Goal: Transaction & Acquisition: Purchase product/service

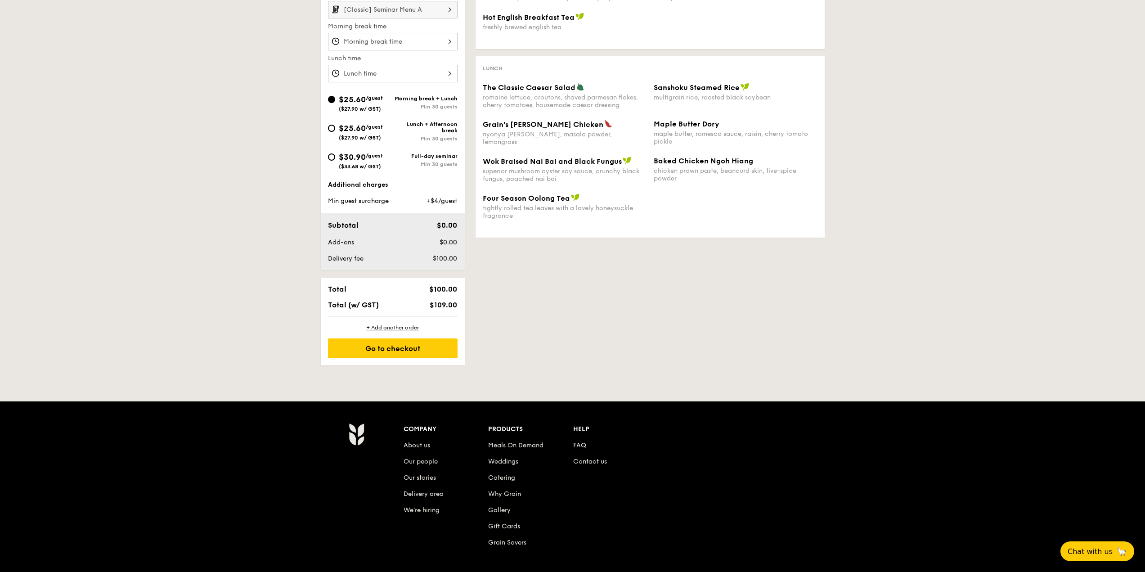
scroll to position [229, 0]
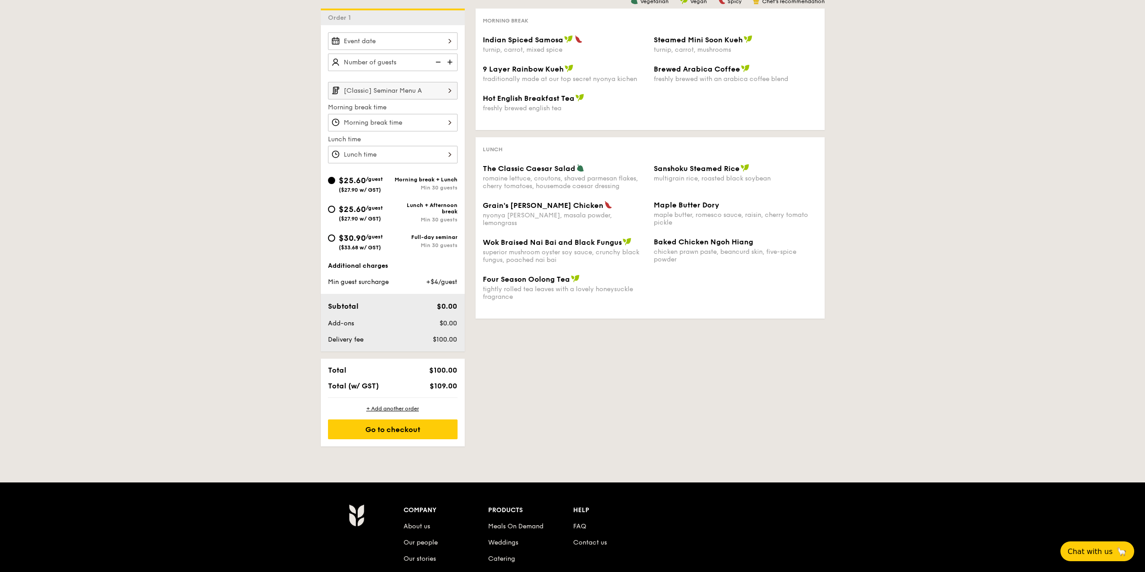
click at [425, 68] on input "text" at bounding box center [393, 63] width 130 height 18
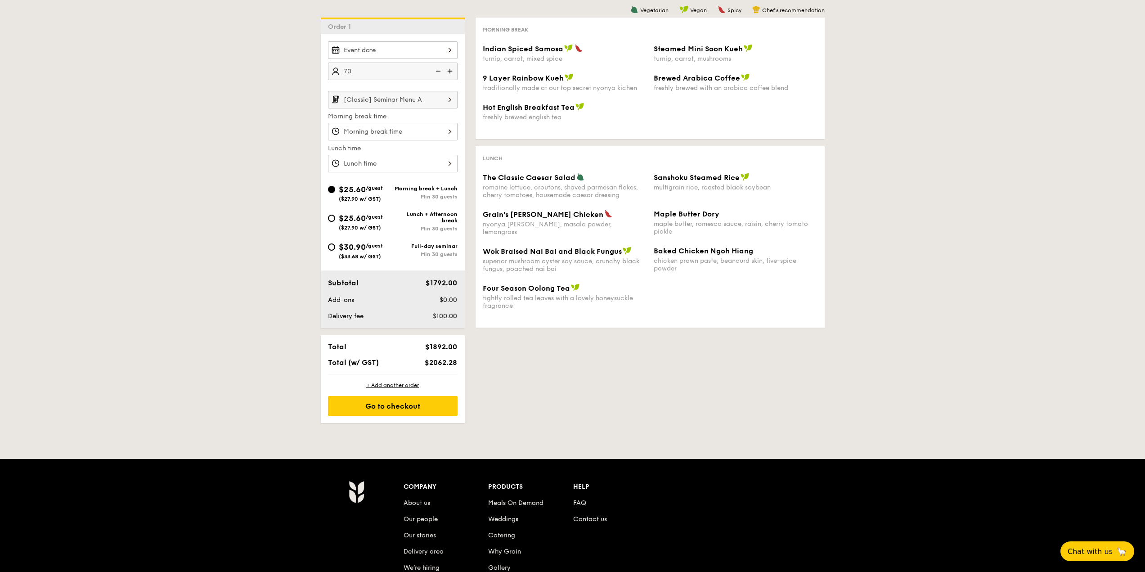
click at [438, 72] on img at bounding box center [436, 71] width 13 height 17
type input "65 guests"
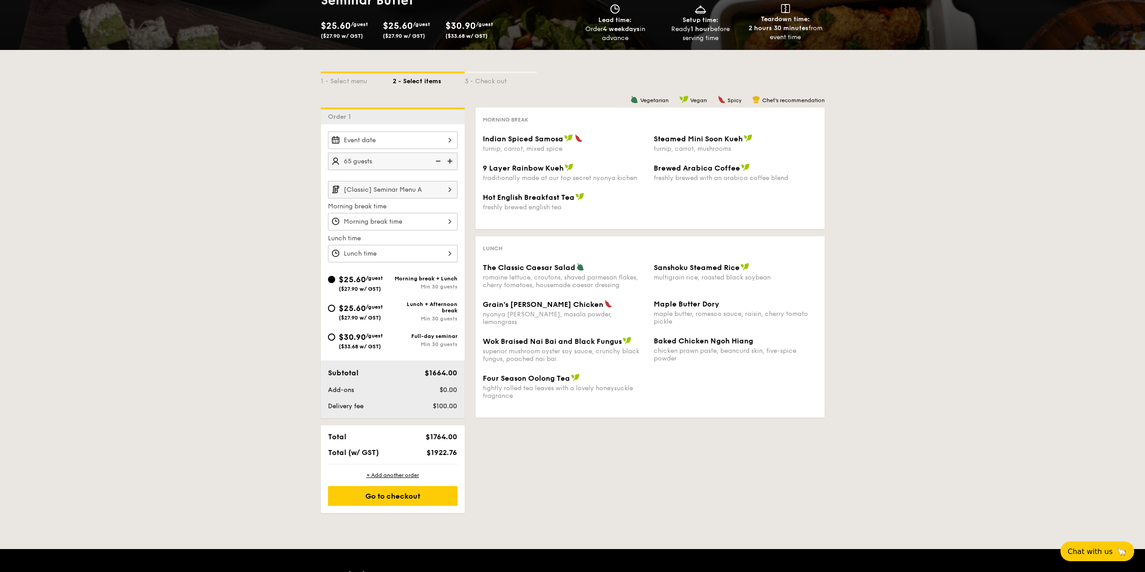
scroll to position [175, 0]
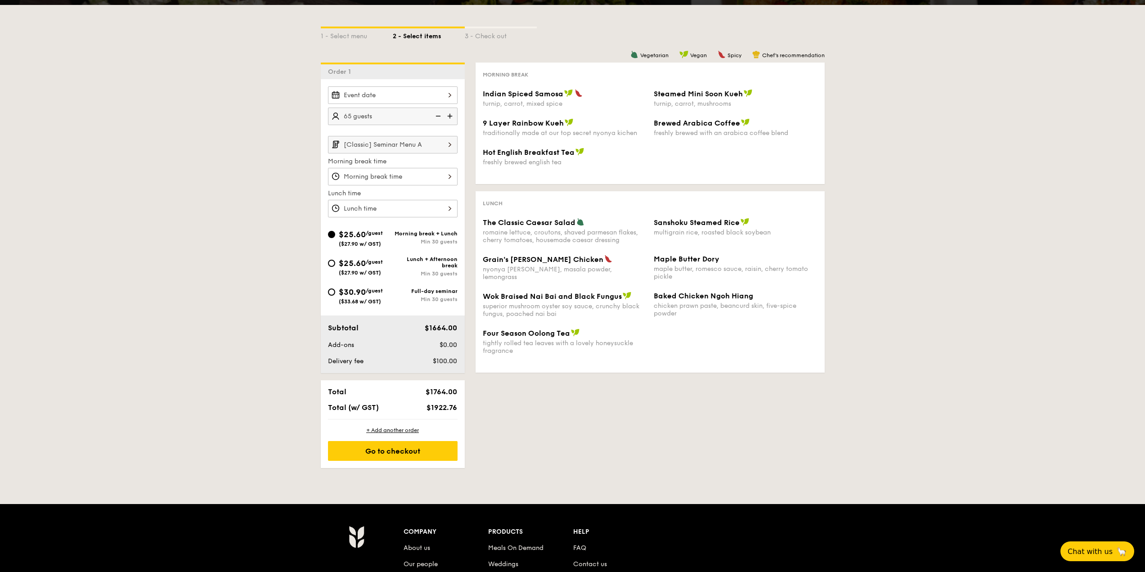
click at [417, 147] on input "[Classic] Seminar Menu A" at bounding box center [393, 145] width 130 height 18
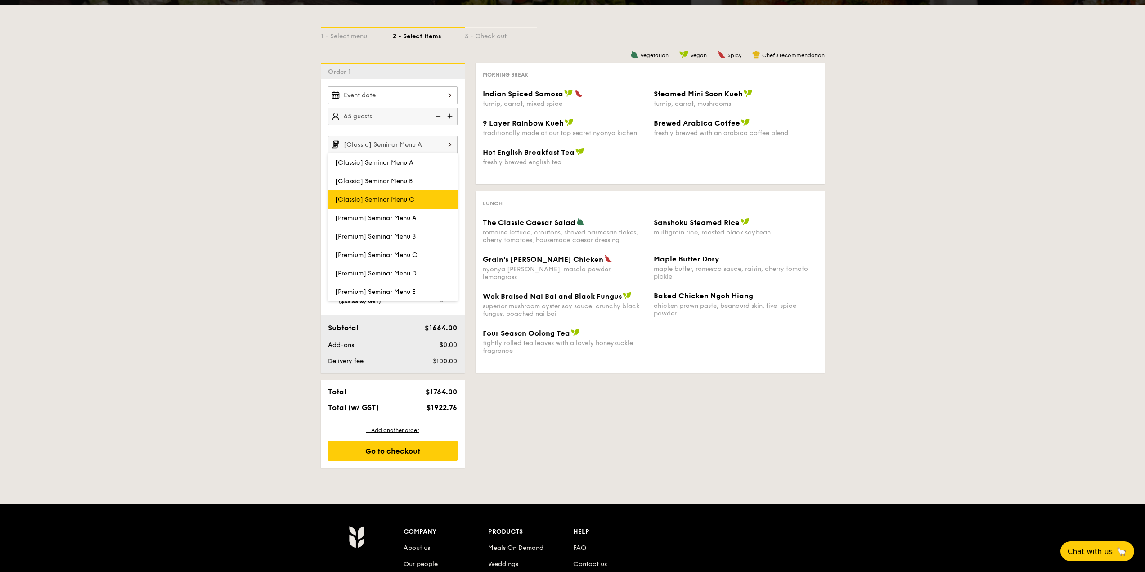
click at [413, 195] on label "[Classic] Seminar Menu C" at bounding box center [393, 199] width 130 height 18
click at [0, 0] on input "[Classic] Seminar Menu C" at bounding box center [0, 0] width 0 height 0
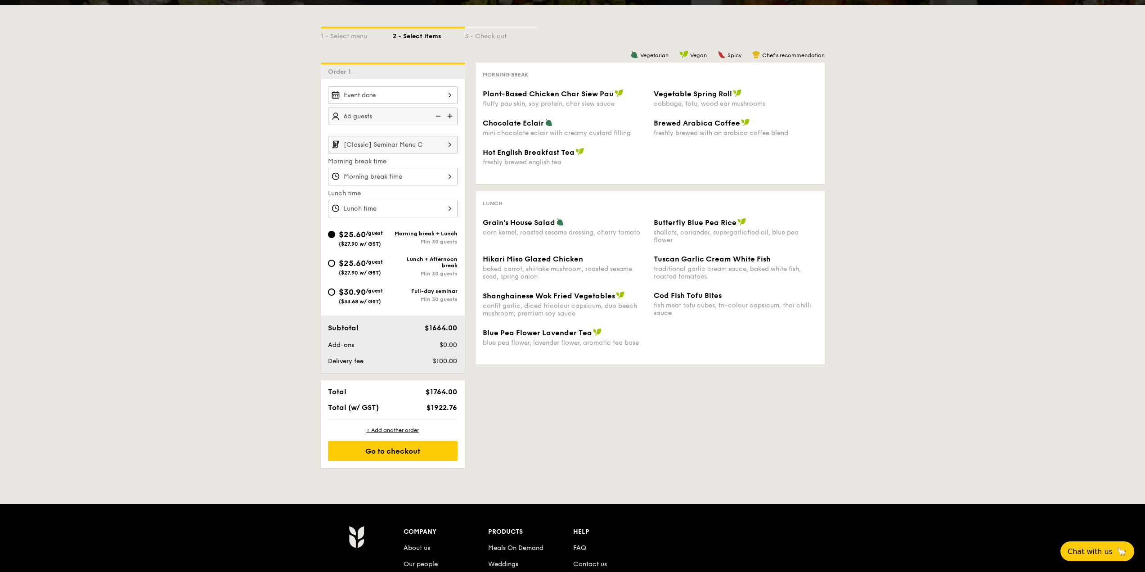
click at [439, 90] on input "Plant-Based Chicken Char Siew Pau fluffy pau skin, soy protein, char siew sauce" at bounding box center [393, 95] width 130 height 18
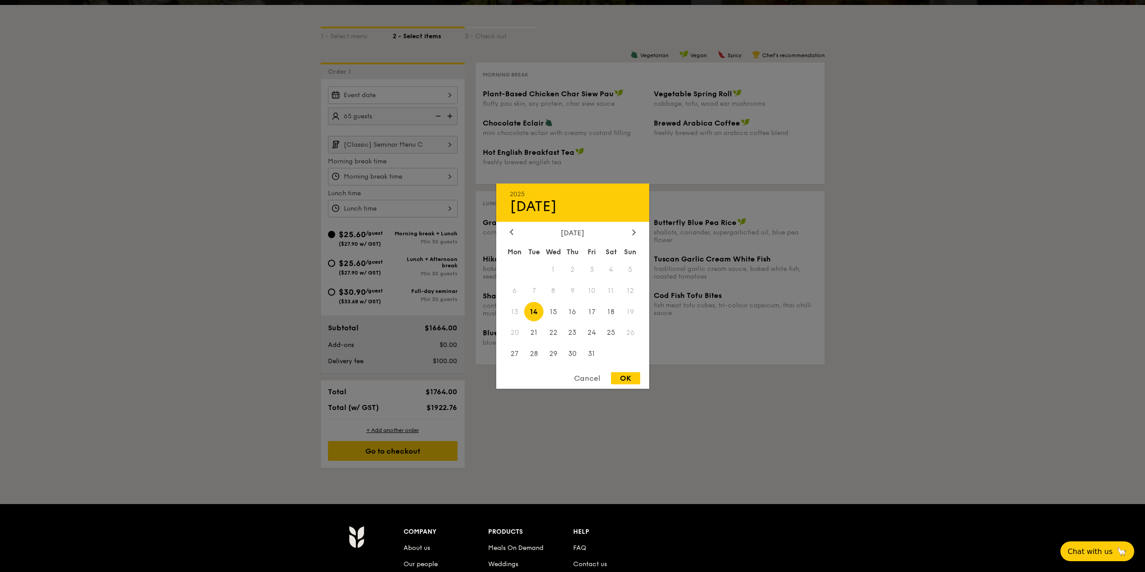
click at [435, 142] on div at bounding box center [572, 286] width 1145 height 572
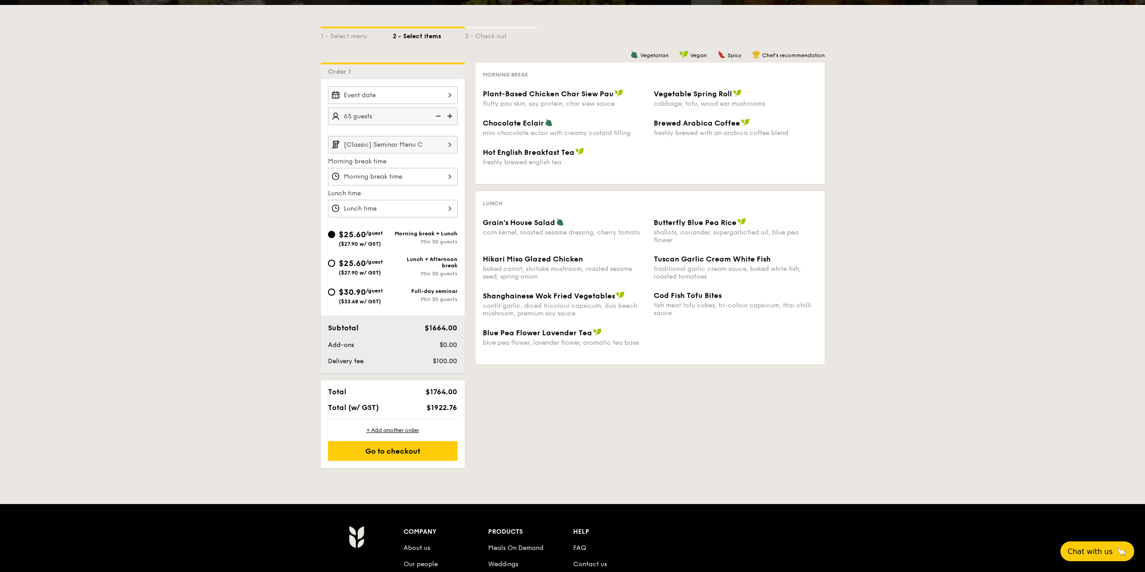
click at [417, 142] on input "[Classic] Seminar Menu C" at bounding box center [393, 145] width 130 height 18
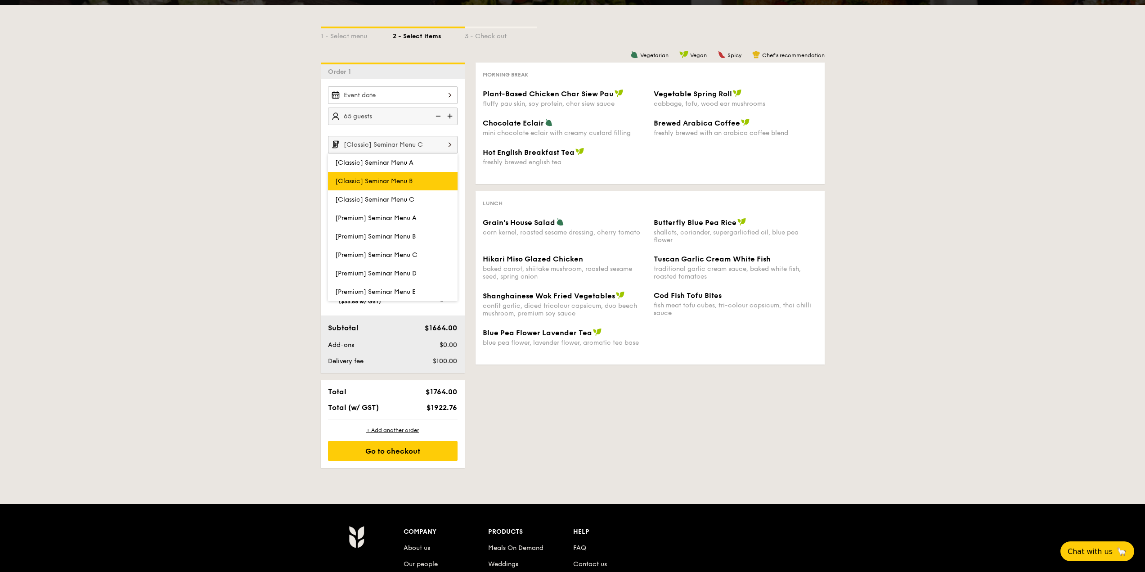
click at [419, 184] on label "[Classic] Seminar Menu B" at bounding box center [393, 181] width 130 height 18
click at [0, 0] on input "[Classic] Seminar Menu B" at bounding box center [0, 0] width 0 height 0
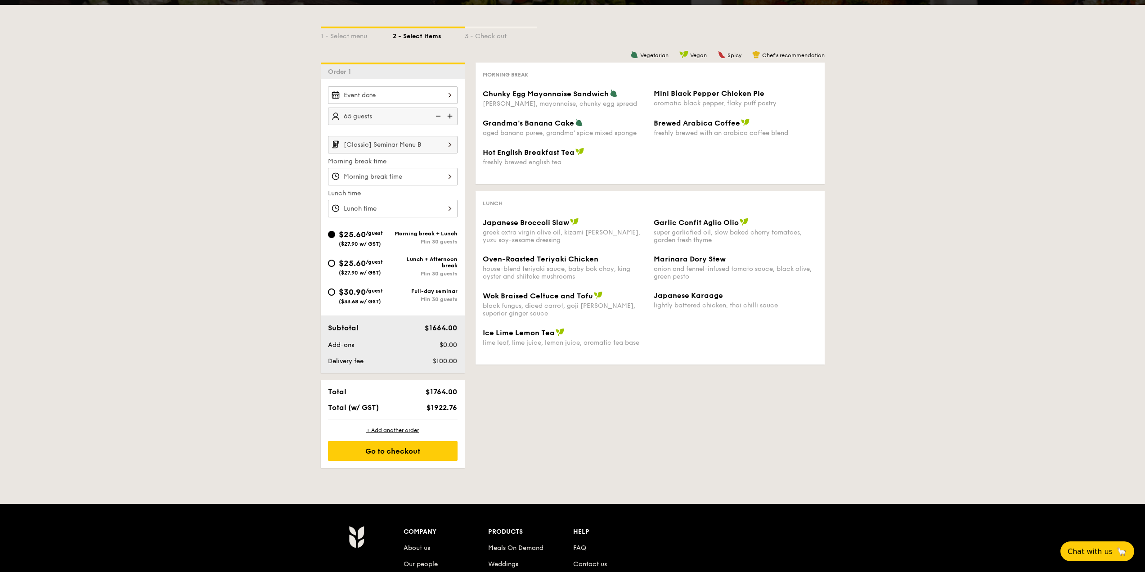
click at [569, 376] on div "1 - Select menu 2 - Select items 3 - Check out Order 1 65 guests [Classic] Semi…" at bounding box center [573, 236] width 518 height 463
click at [419, 150] on input "[Classic] Seminar Menu B" at bounding box center [393, 145] width 130 height 18
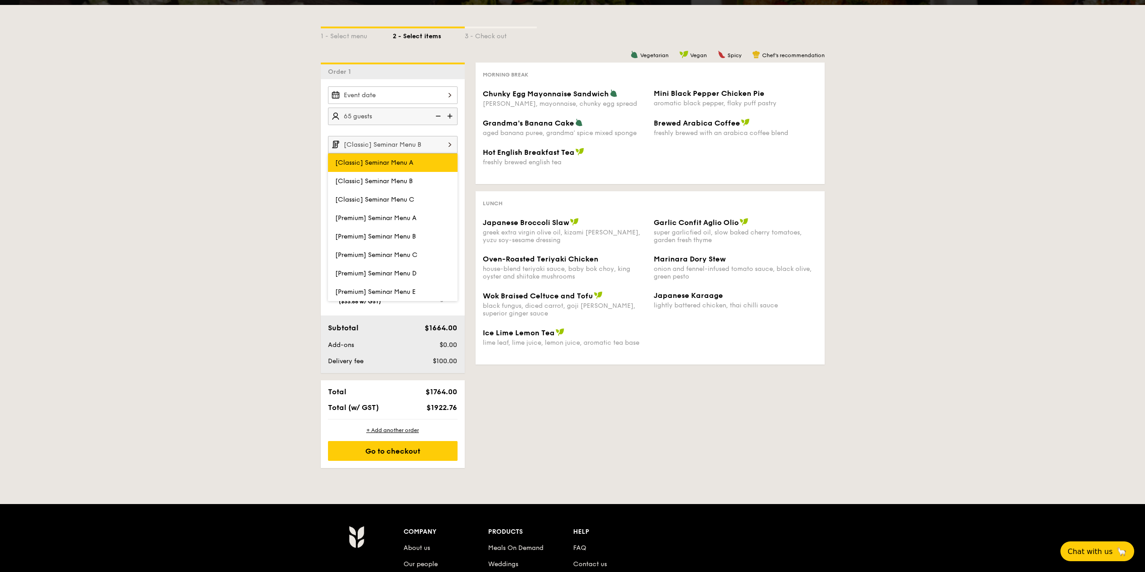
click at [413, 160] on span "[Classic] Seminar Menu A" at bounding box center [374, 163] width 78 height 8
click at [0, 0] on input "[Classic] Seminar Menu A" at bounding box center [0, 0] width 0 height 0
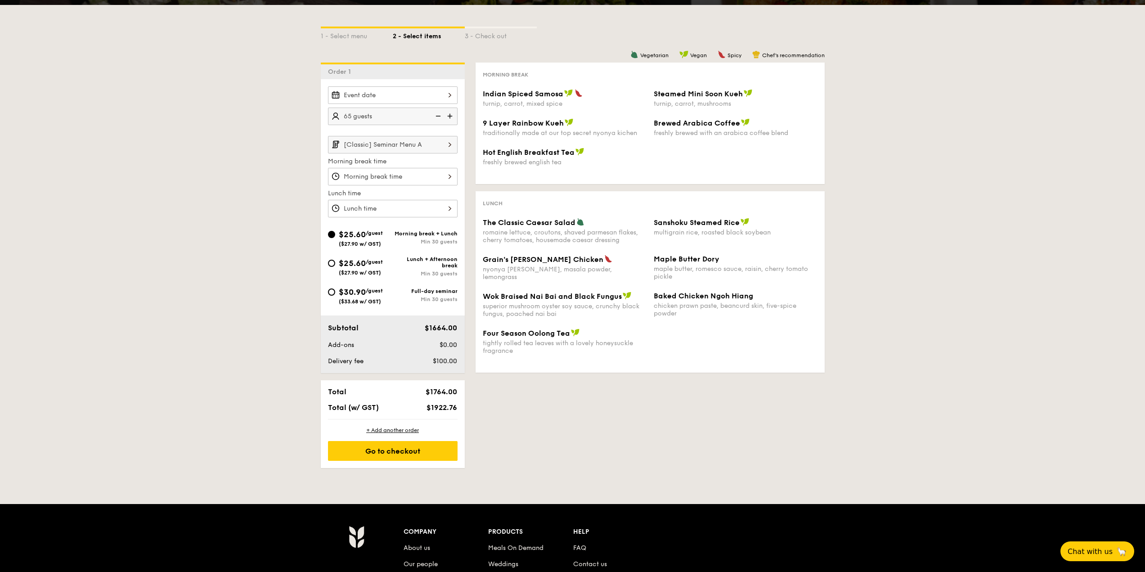
drag, startPoint x: 314, startPoint y: 18, endPoint x: 812, endPoint y: 457, distance: 664.1
click at [811, 457] on div "1 - Select menu 2 - Select items 3 - Check out Order 1 65 guests [Classic] Semi…" at bounding box center [573, 236] width 518 height 463
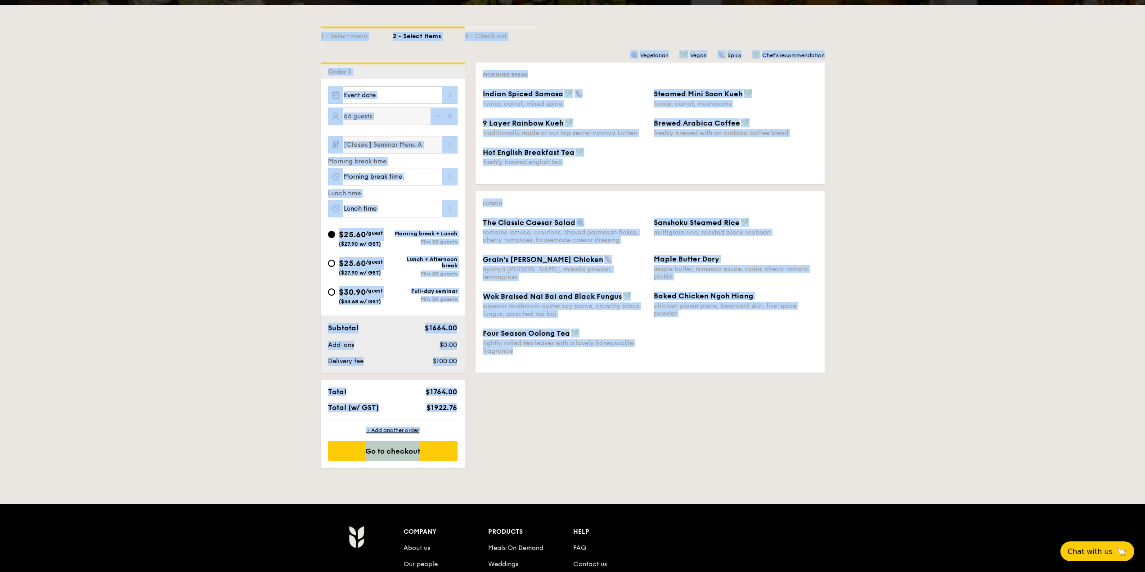
click at [395, 67] on div "Order 1" at bounding box center [393, 71] width 144 height 17
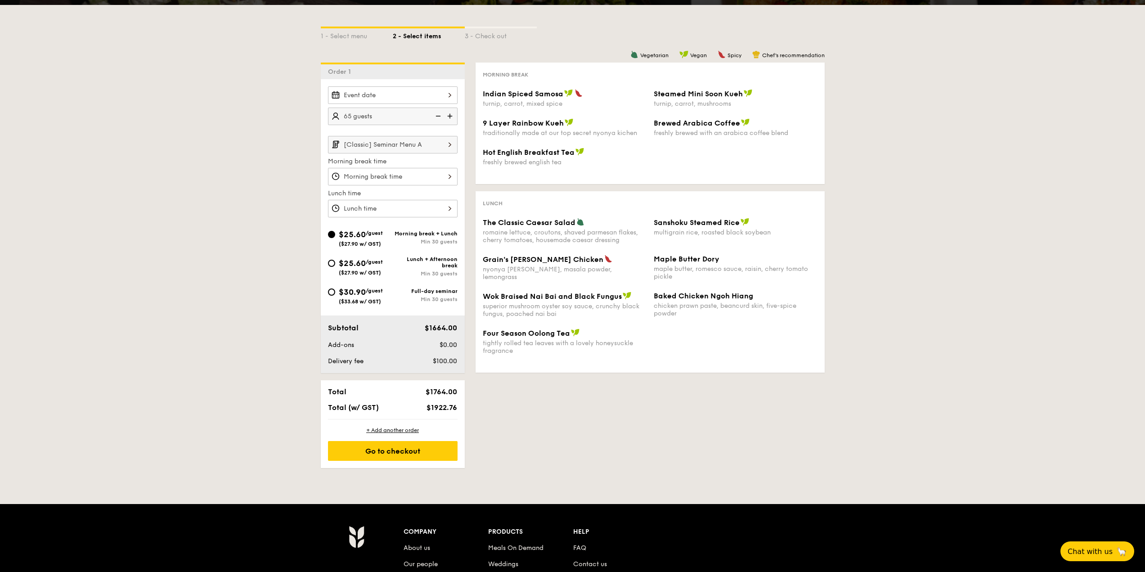
click at [414, 145] on input "[Classic] Seminar Menu A" at bounding box center [393, 145] width 130 height 18
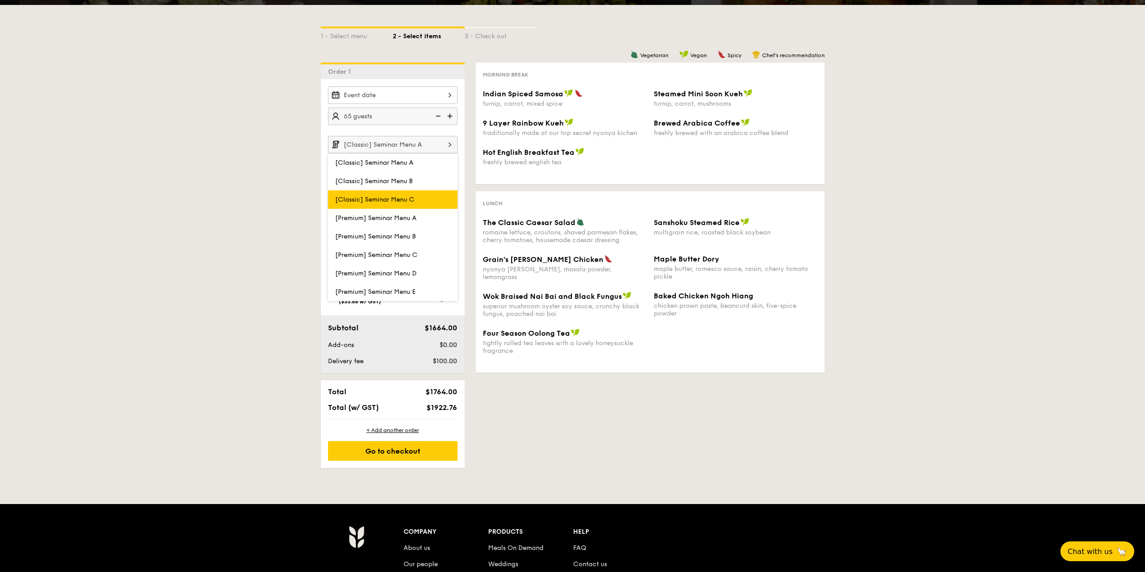
click at [418, 203] on label "[Classic] Seminar Menu C" at bounding box center [393, 199] width 130 height 18
click at [0, 0] on input "[Classic] Seminar Menu C" at bounding box center [0, 0] width 0 height 0
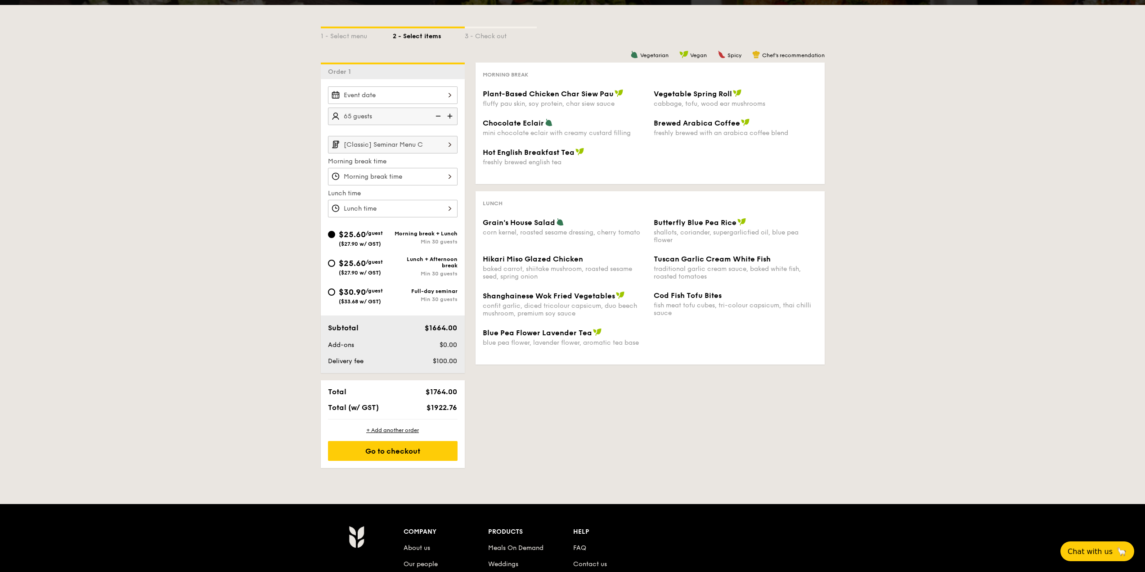
click at [311, 52] on div "1 - Select menu 2 - Select items 3 - Check out Order 1 65 guests [Classic] Semi…" at bounding box center [572, 236] width 1145 height 463
click at [319, 55] on div "1 - Select menu 2 - Select items 3 - Check out Order 1 65 guests [Classic] Semi…" at bounding box center [573, 236] width 518 height 463
click at [411, 141] on input "[Classic] Seminar Menu C" at bounding box center [393, 145] width 130 height 18
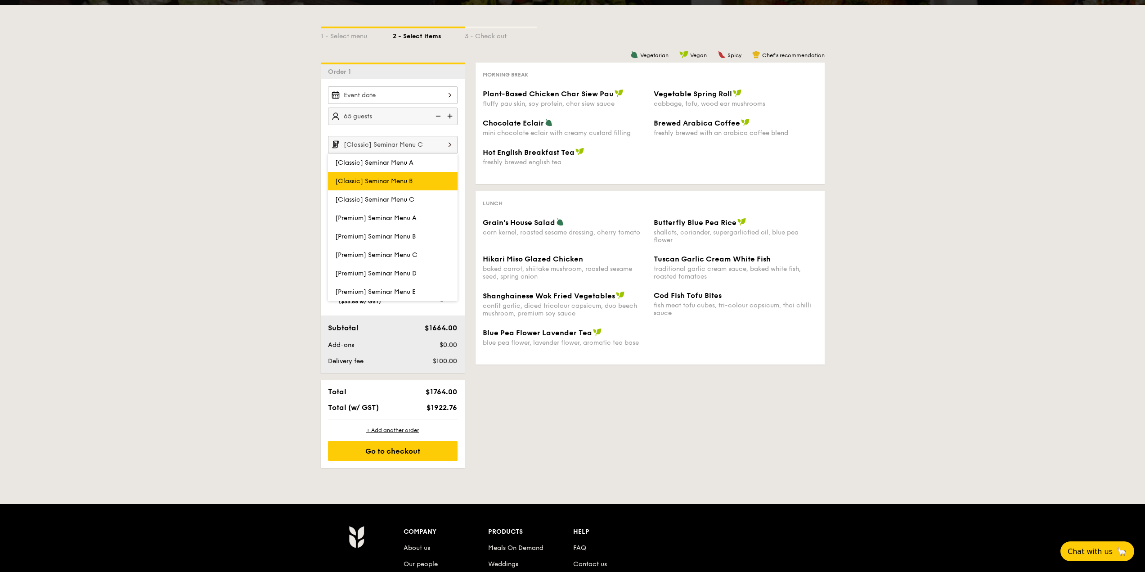
click at [417, 187] on label "[Classic] Seminar Menu B" at bounding box center [393, 181] width 130 height 18
click at [0, 0] on input "[Classic] Seminar Menu B" at bounding box center [0, 0] width 0 height 0
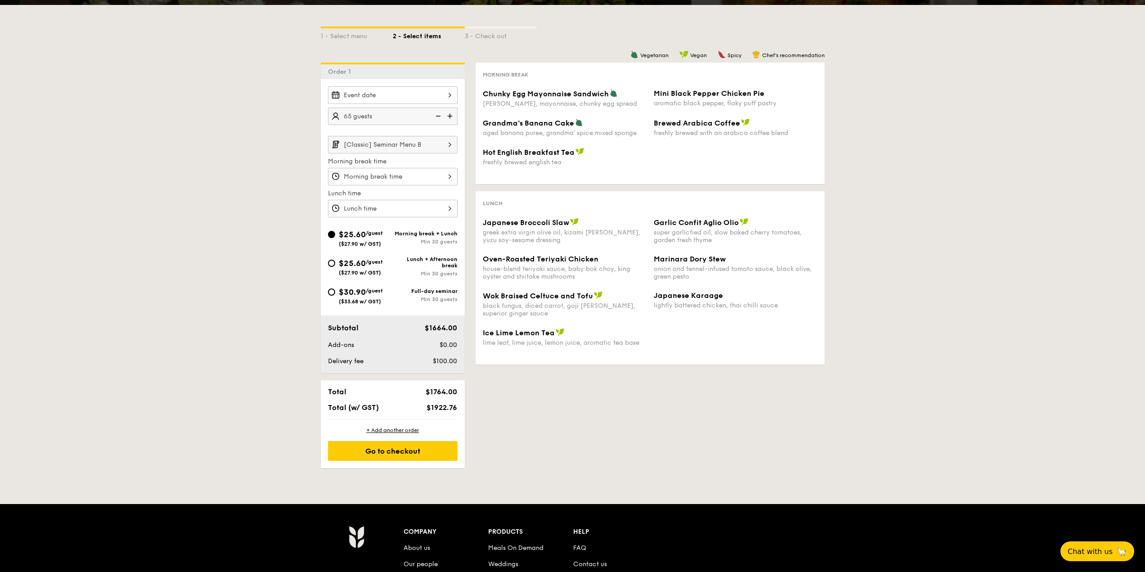
click at [436, 145] on input "[Classic] Seminar Menu B" at bounding box center [393, 145] width 130 height 18
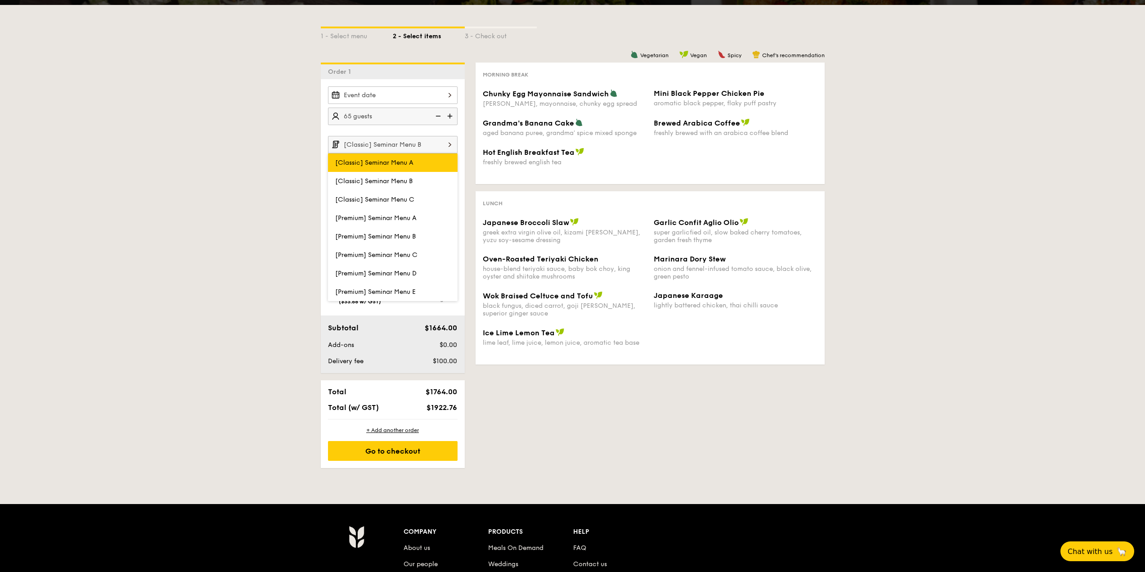
click at [426, 166] on label "[Classic] Seminar Menu A" at bounding box center [393, 162] width 130 height 18
click at [0, 0] on input "[Classic] Seminar Menu A" at bounding box center [0, 0] width 0 height 0
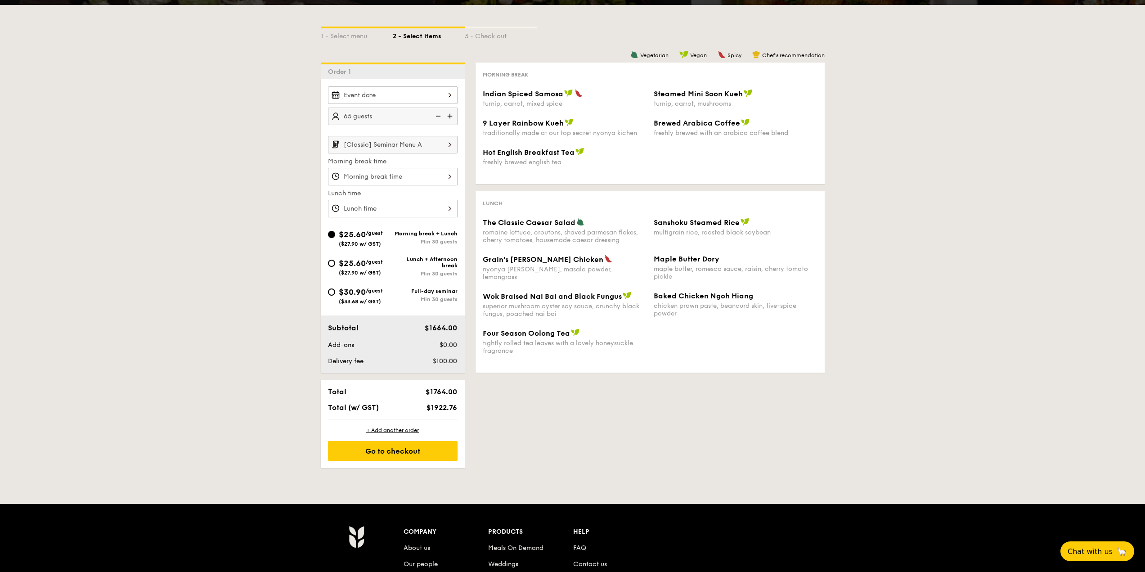
click at [419, 143] on input "[Classic] Seminar Menu A" at bounding box center [393, 145] width 130 height 18
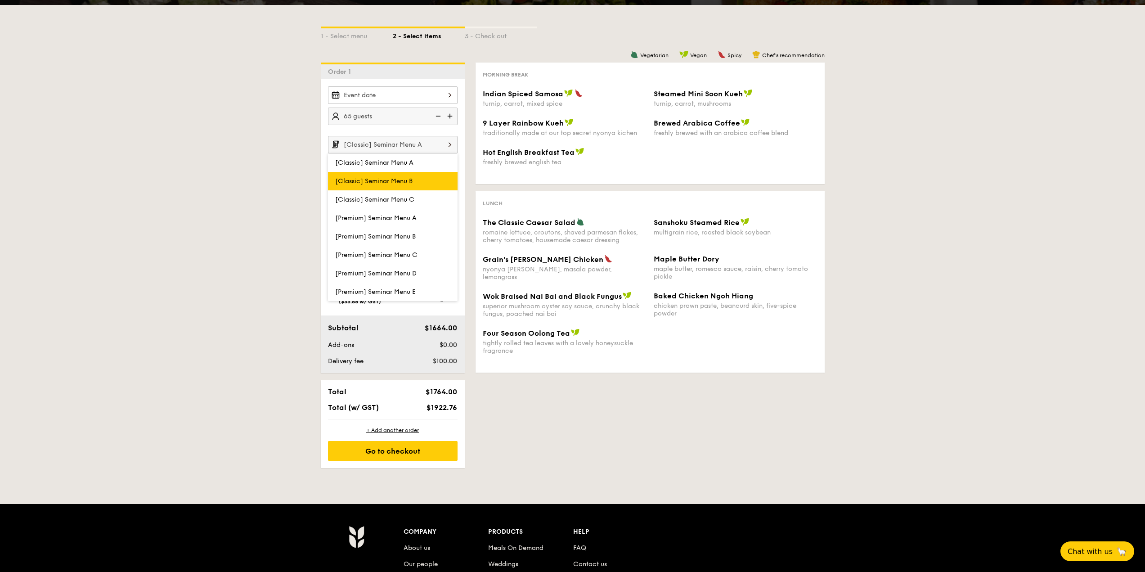
click at [412, 184] on span "[Classic] Seminar Menu B" at bounding box center [373, 181] width 77 height 8
click at [0, 0] on input "[Classic] Seminar Menu B" at bounding box center [0, 0] width 0 height 0
type input "[Classic] Seminar Menu B"
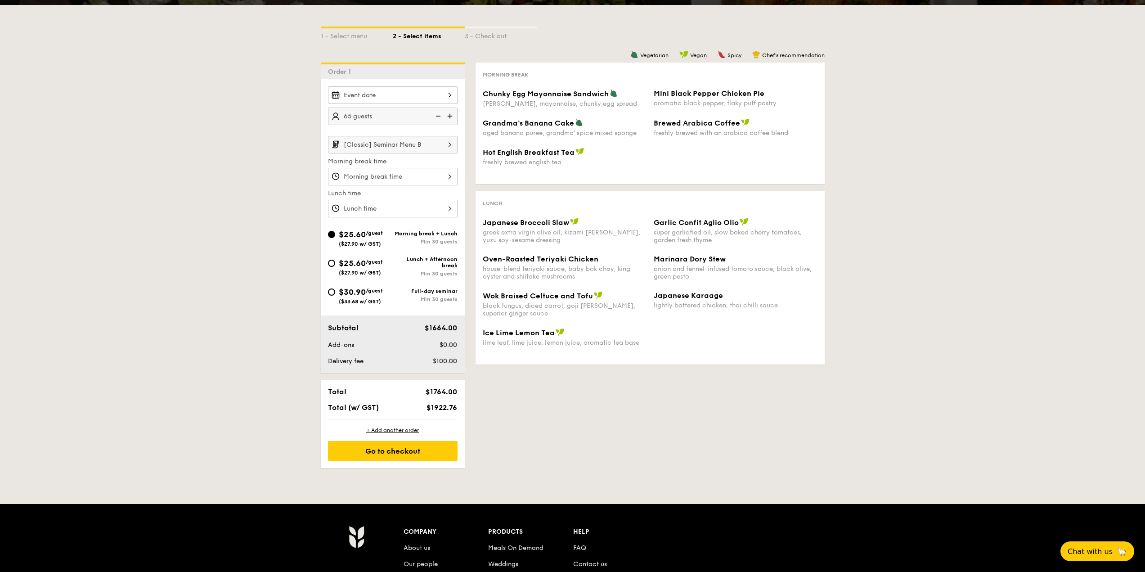
click at [928, 198] on div "1 - Select menu 2 - Select items 3 - Check out Order 1 65 guests [Classic] Semi…" at bounding box center [572, 236] width 1145 height 463
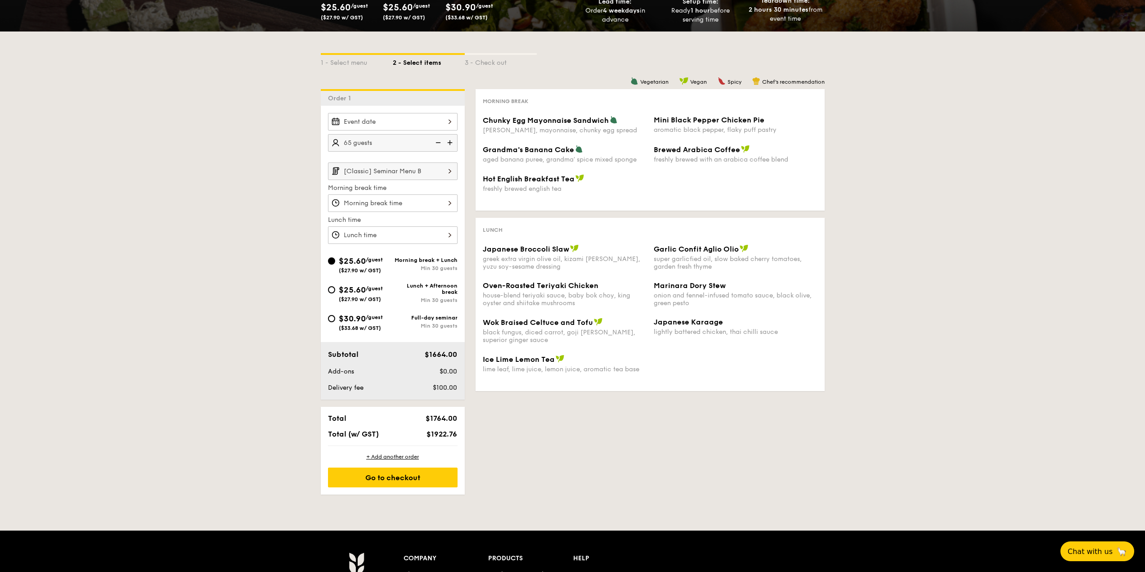
scroll to position [0, 0]
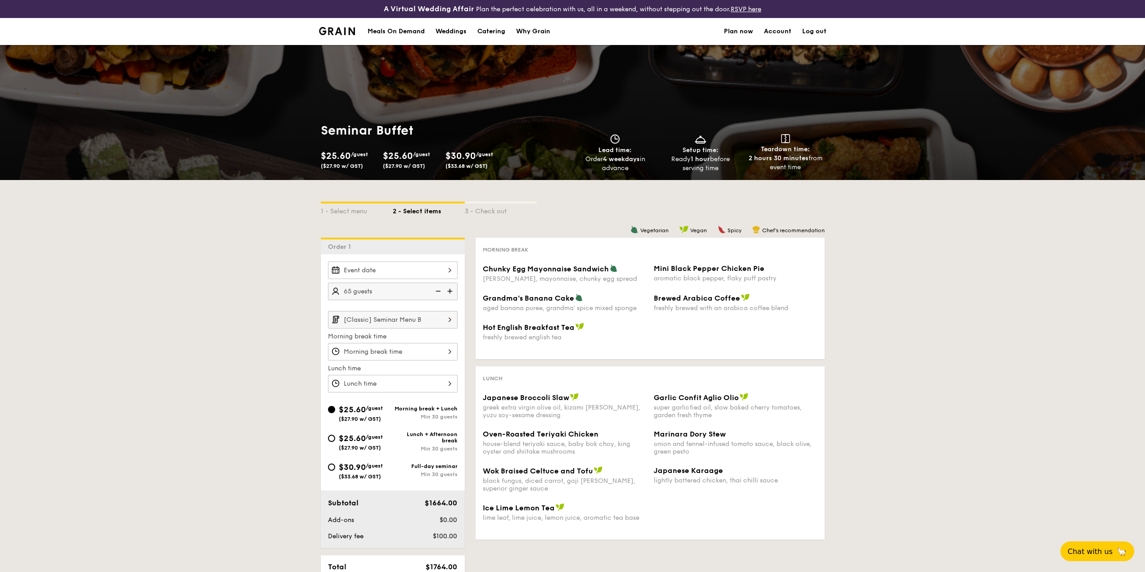
click at [324, 31] on img at bounding box center [337, 31] width 36 height 8
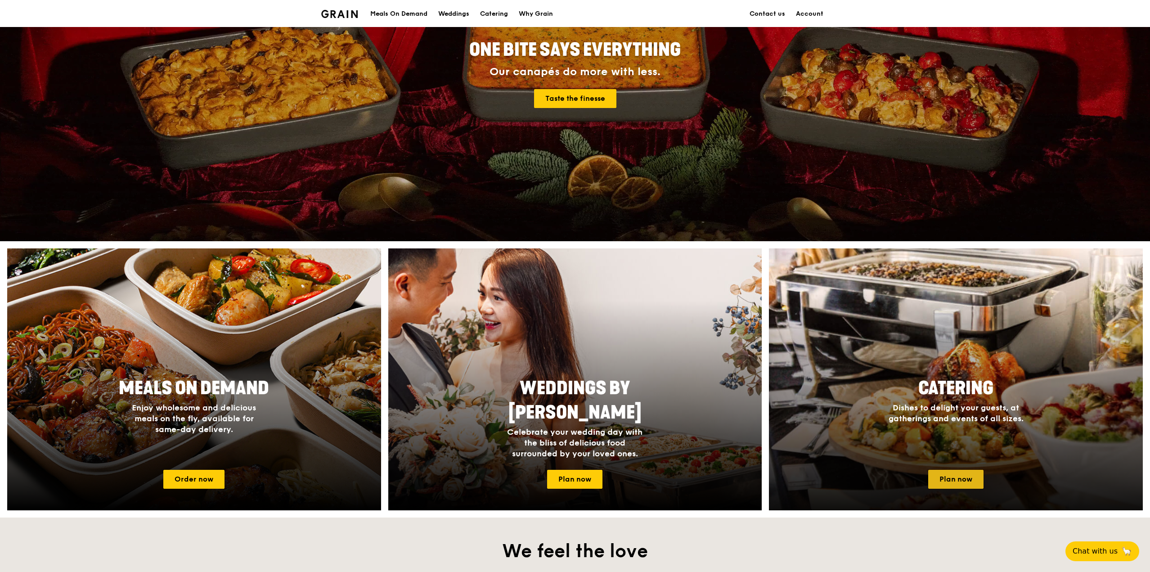
click at [963, 475] on link "Plan now" at bounding box center [955, 479] width 55 height 19
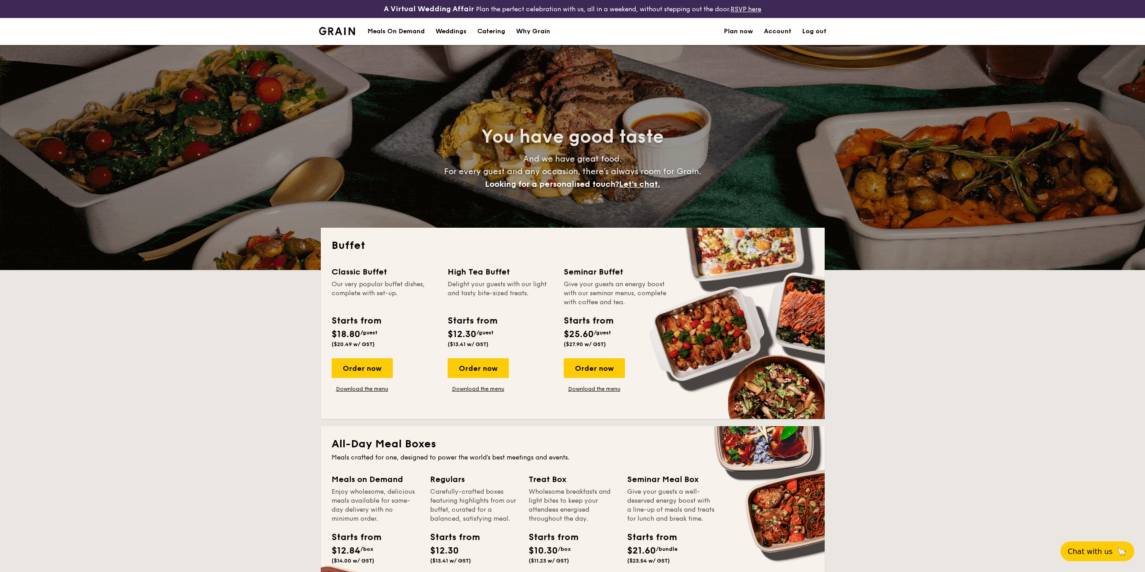
select select
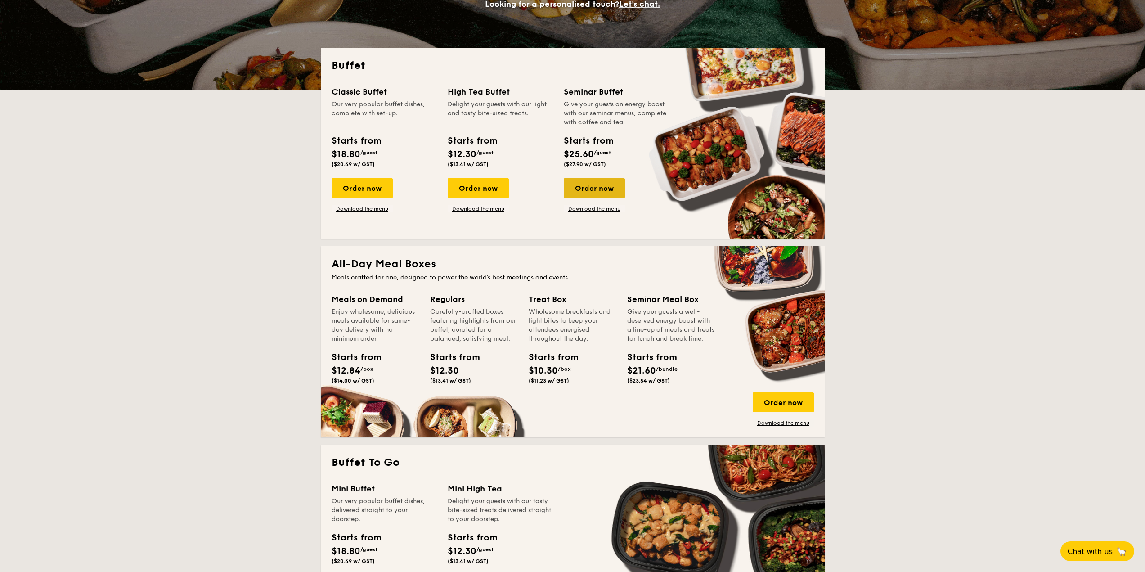
click at [596, 189] on div "Order now" at bounding box center [594, 188] width 61 height 20
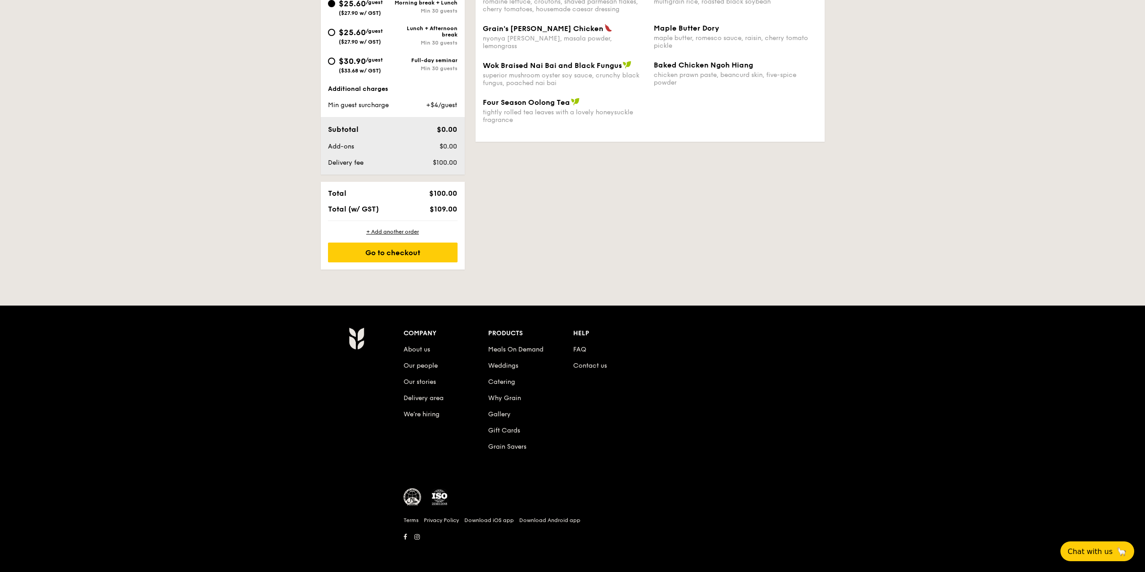
select select
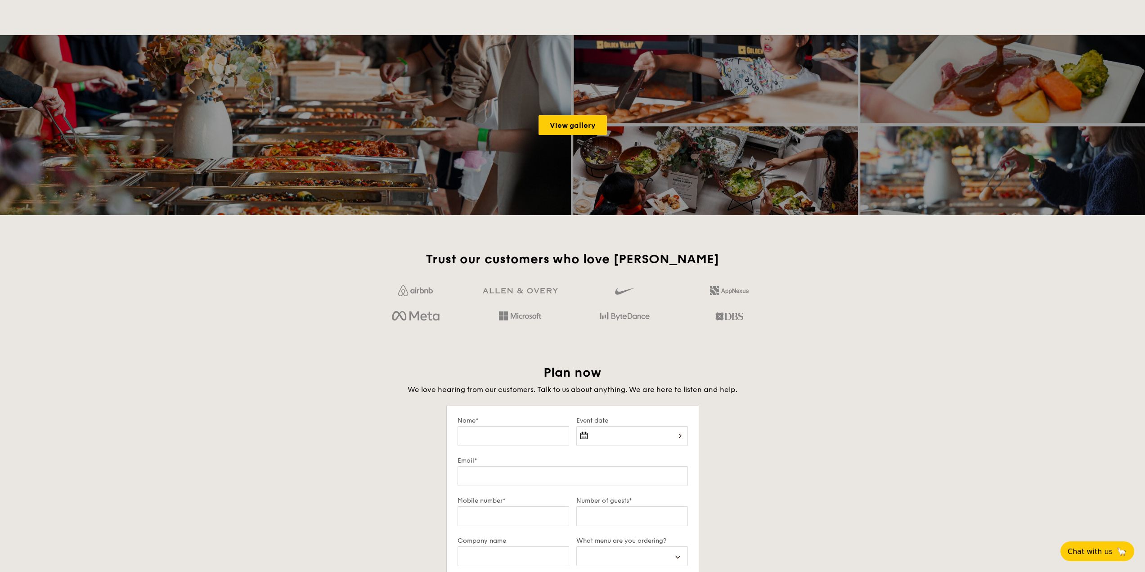
scroll to position [1427, 0]
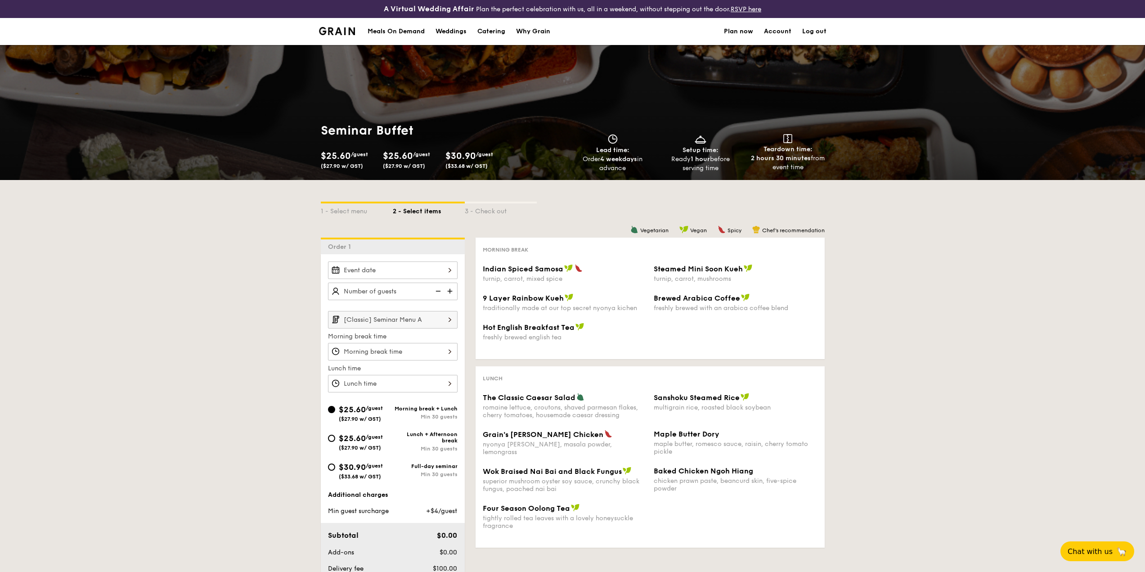
select select
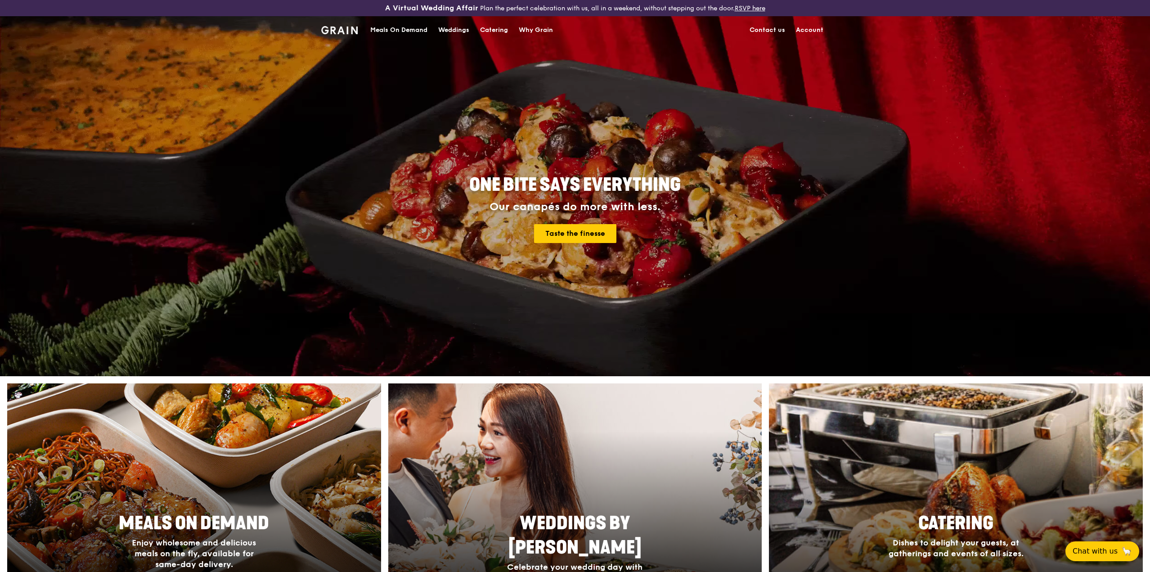
drag, startPoint x: 968, startPoint y: 529, endPoint x: 985, endPoint y: 539, distance: 20.4
click at [967, 528] on link "Catering Dishes to delight your guests, at gatherings and events of all sizes. …" at bounding box center [956, 502] width 374 height 238
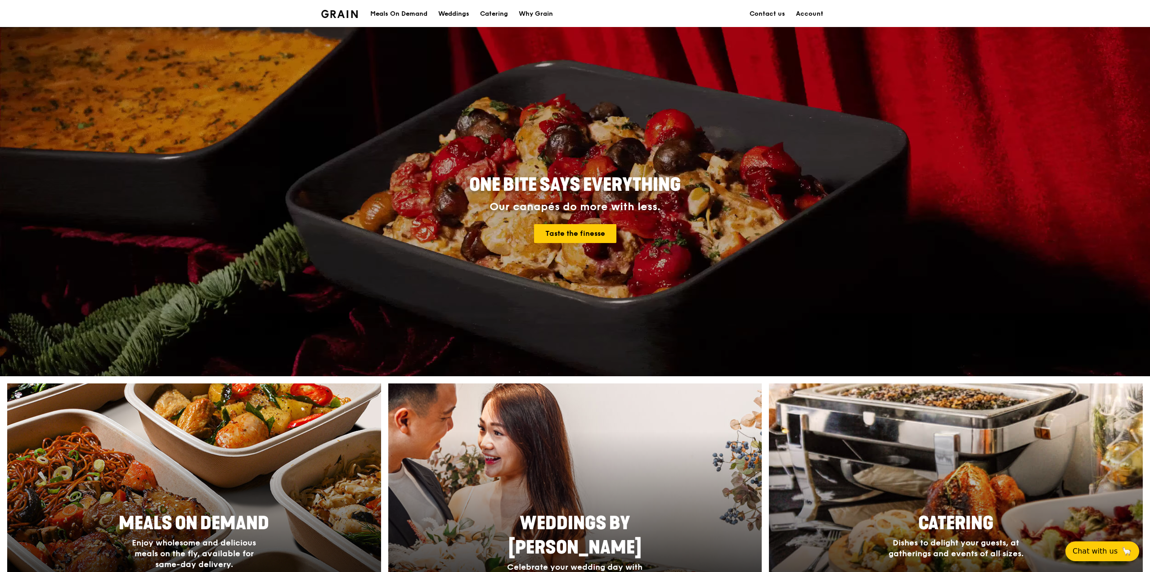
scroll to position [49, 0]
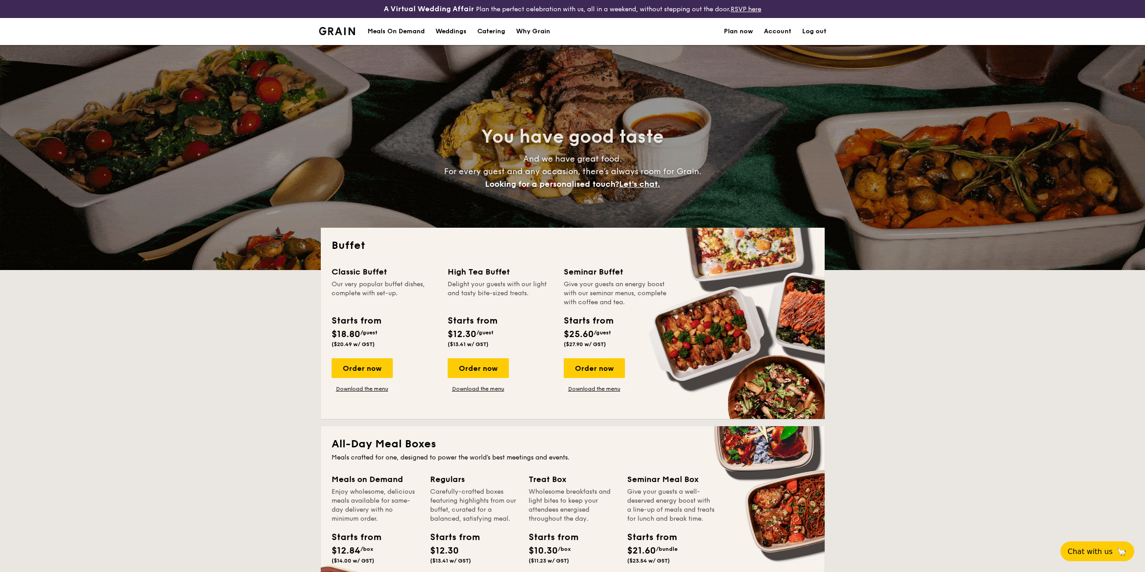
select select
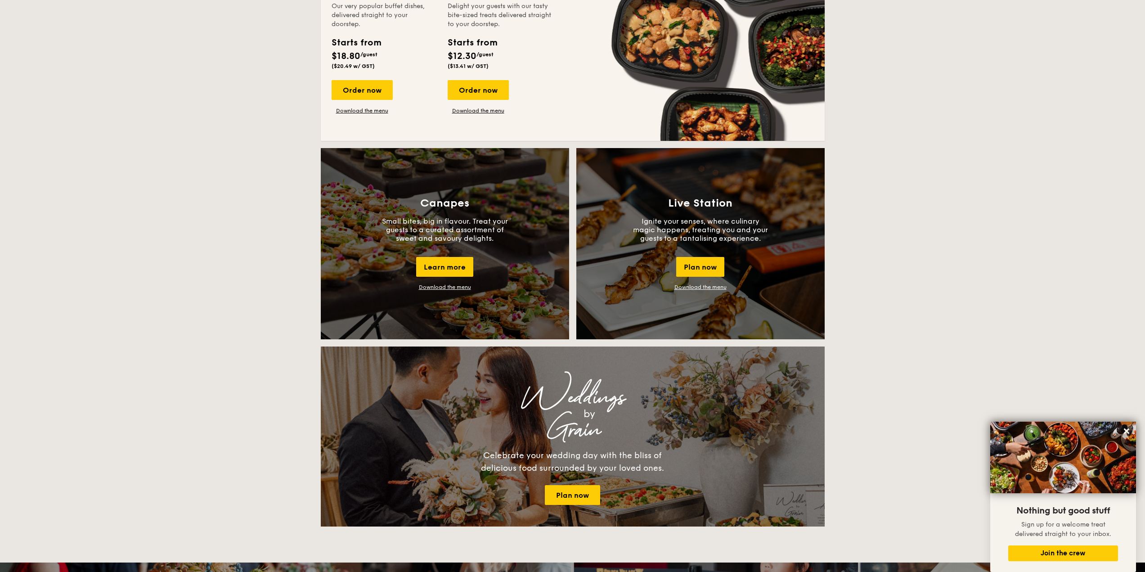
scroll to position [90, 0]
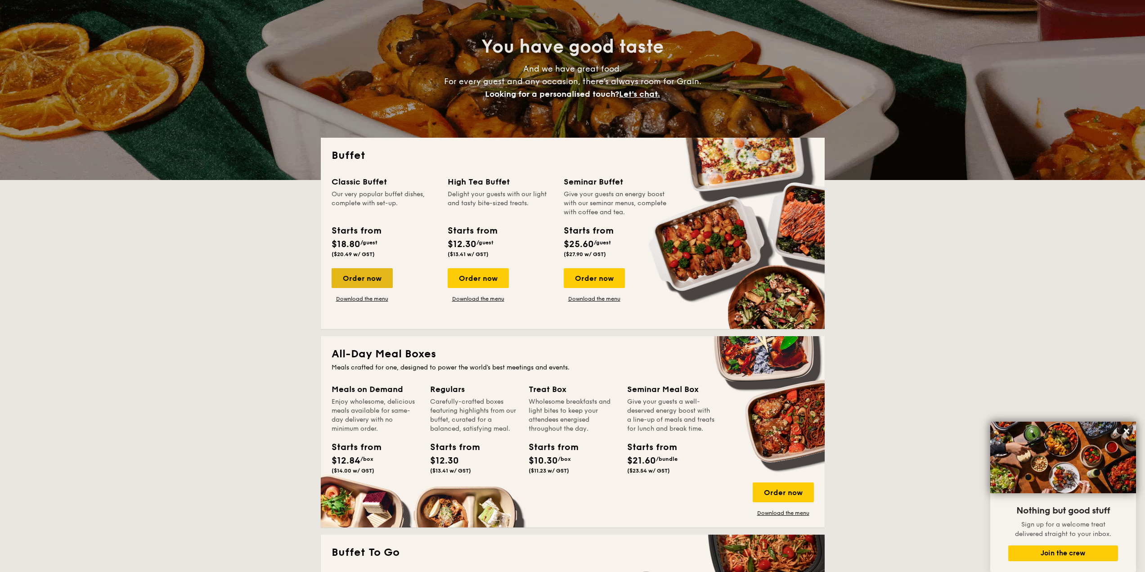
click at [382, 275] on div "Order now" at bounding box center [362, 278] width 61 height 20
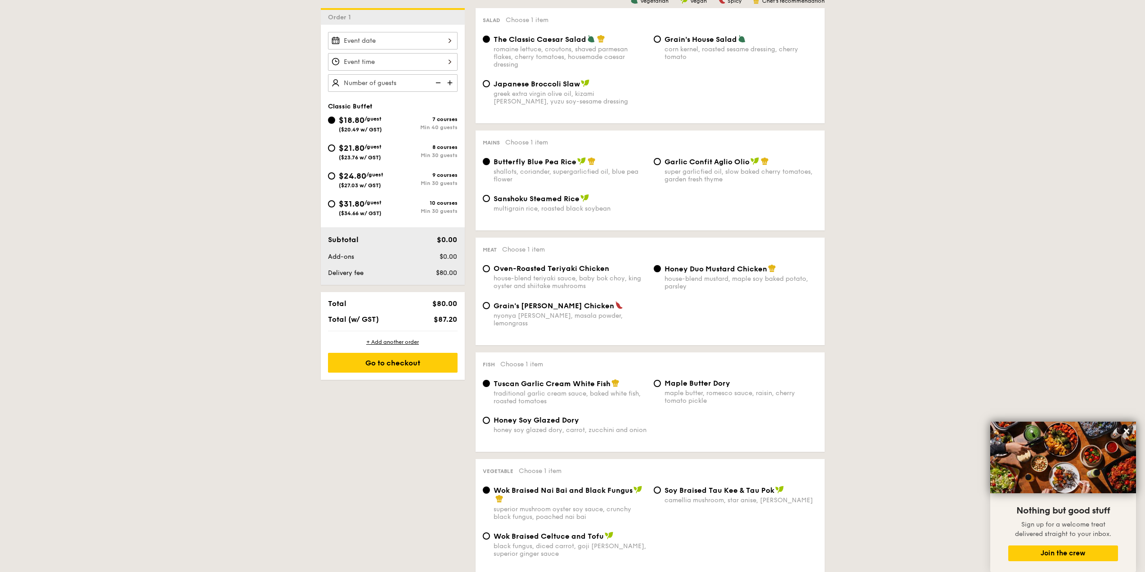
scroll to position [180, 0]
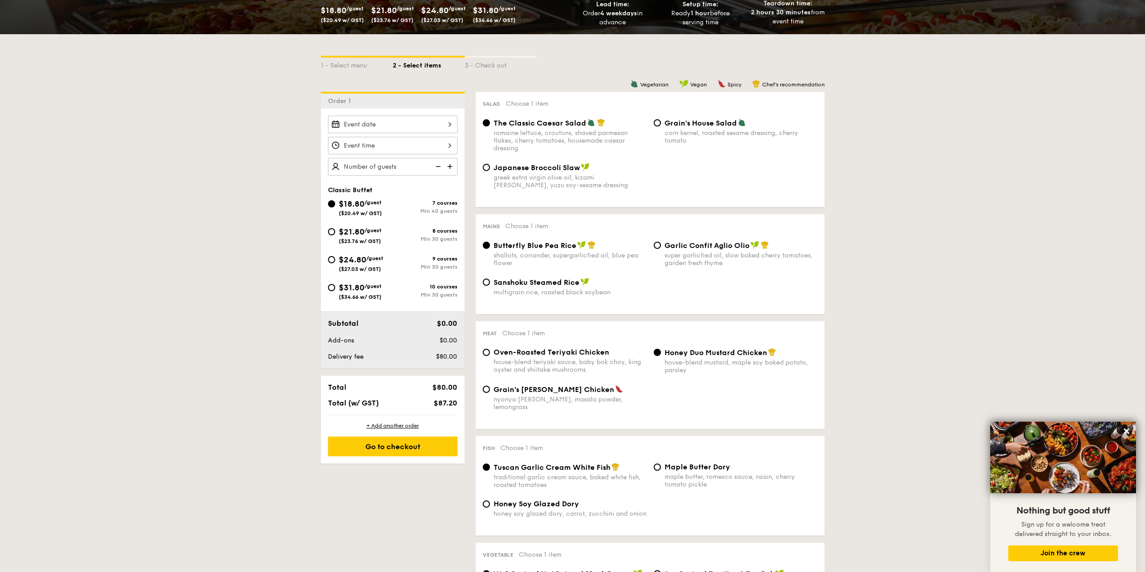
drag, startPoint x: 301, startPoint y: 213, endPoint x: 225, endPoint y: 212, distance: 76.0
drag, startPoint x: 225, startPoint y: 212, endPoint x: 237, endPoint y: 211, distance: 11.3
select select
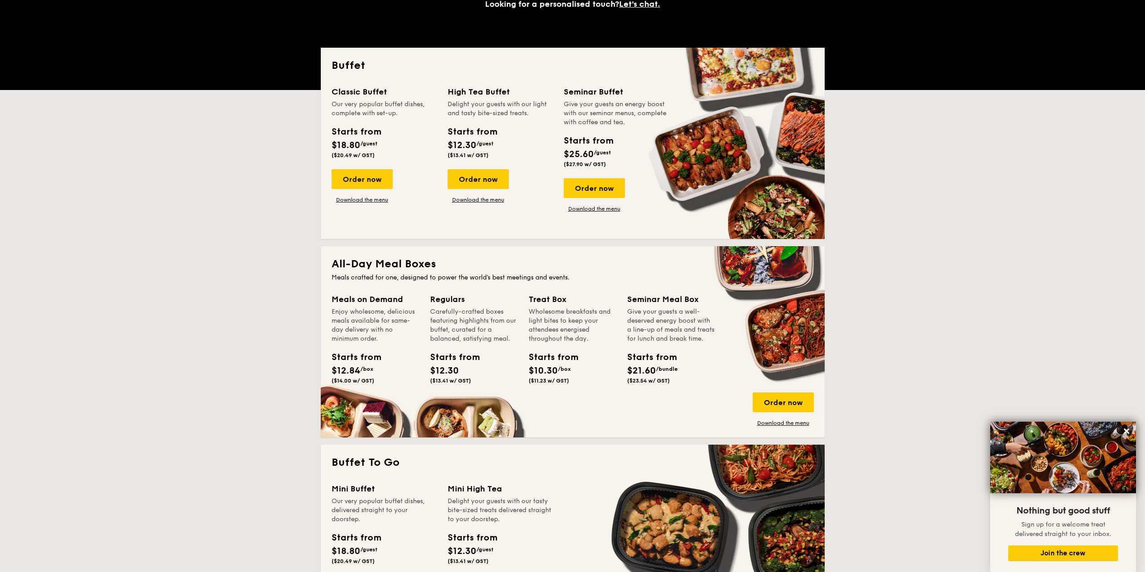
scroll to position [94, 0]
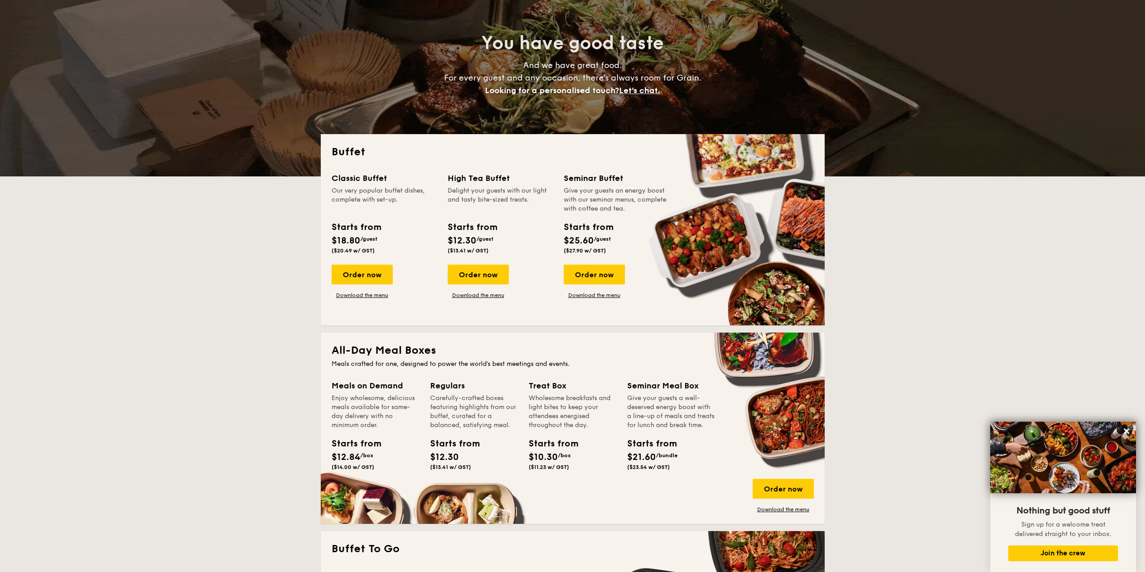
click at [578, 180] on div "Seminar Buffet" at bounding box center [616, 178] width 105 height 13
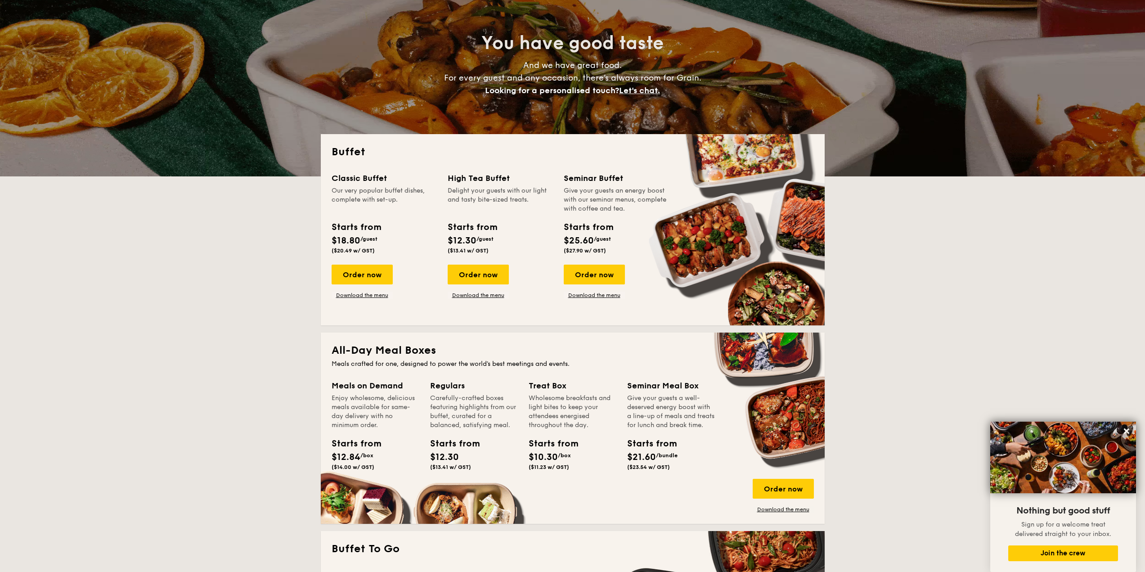
click at [578, 180] on div "Seminar Buffet" at bounding box center [616, 178] width 105 height 13
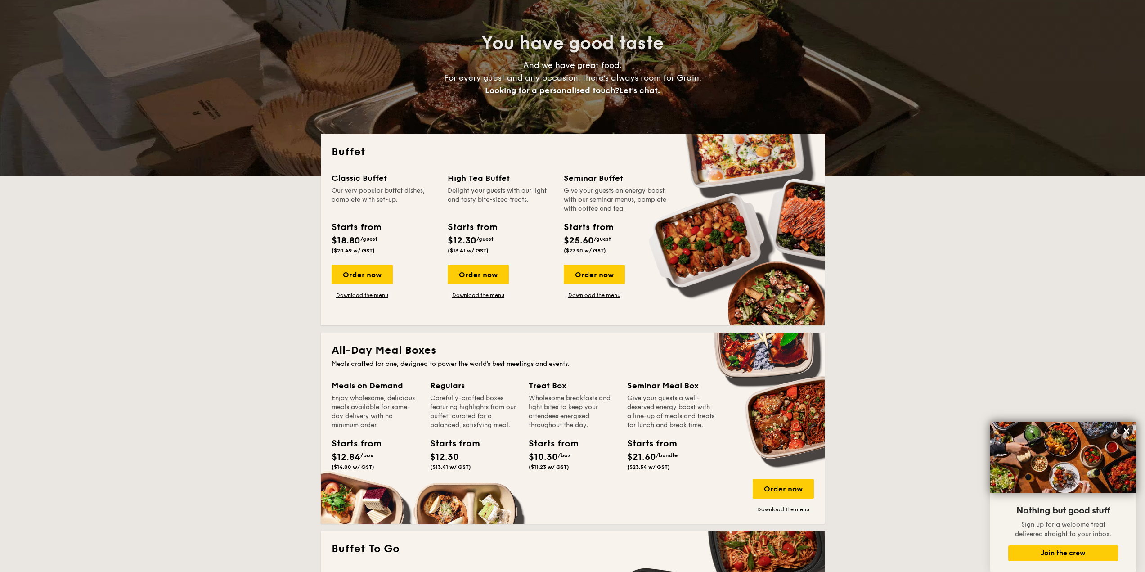
click at [517, 223] on div "Starts from $12.30 /guest ($13.41 w/ GST)" at bounding box center [500, 238] width 112 height 37
